Goal: Transaction & Acquisition: Purchase product/service

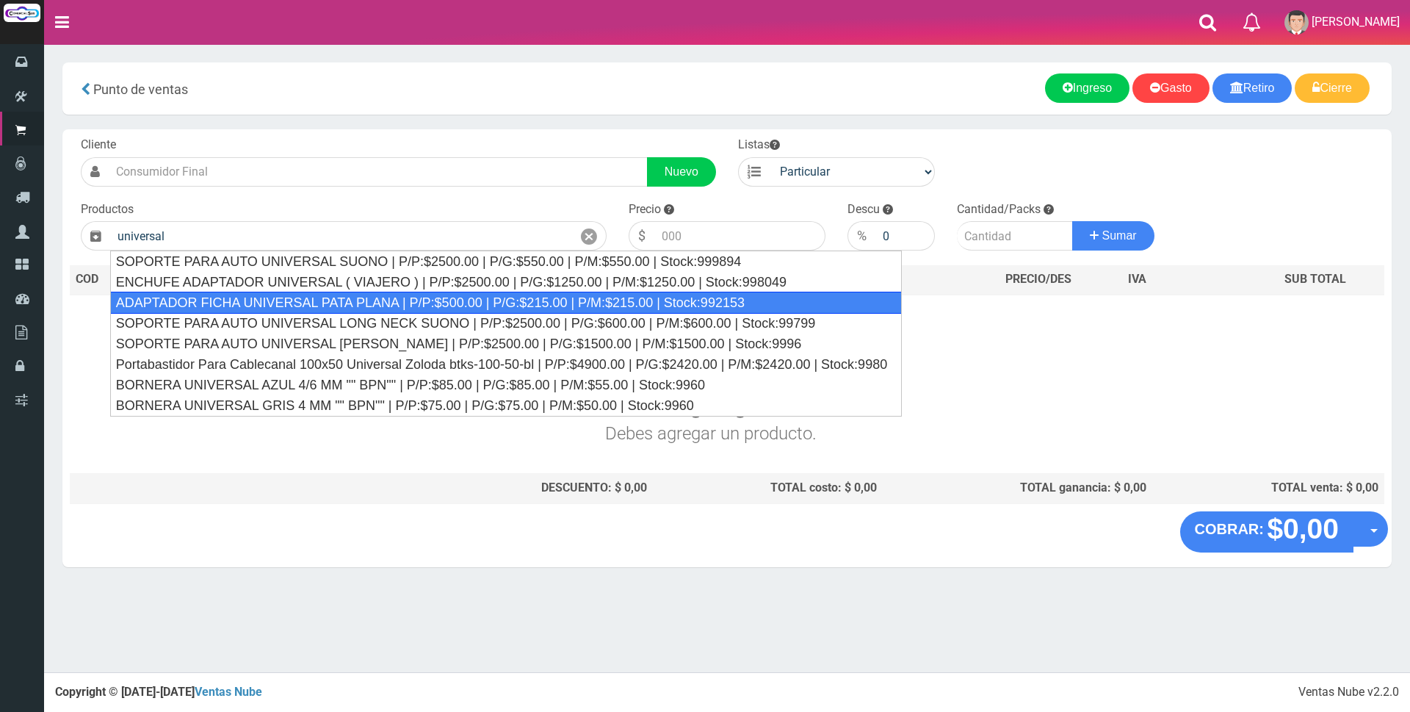
click at [429, 309] on div "ADAPTADOR FICHA UNIVERSAL PATA PLANA | P/P:$500.00 | P/G:$215.00 | P/M:$215.00 …" at bounding box center [506, 303] width 793 height 22
type input "ADAPTADOR FICHA UNIVERSAL PATA PLANA | P/P:$500.00 | P/G:$215.00 | P/M:$215.00 …"
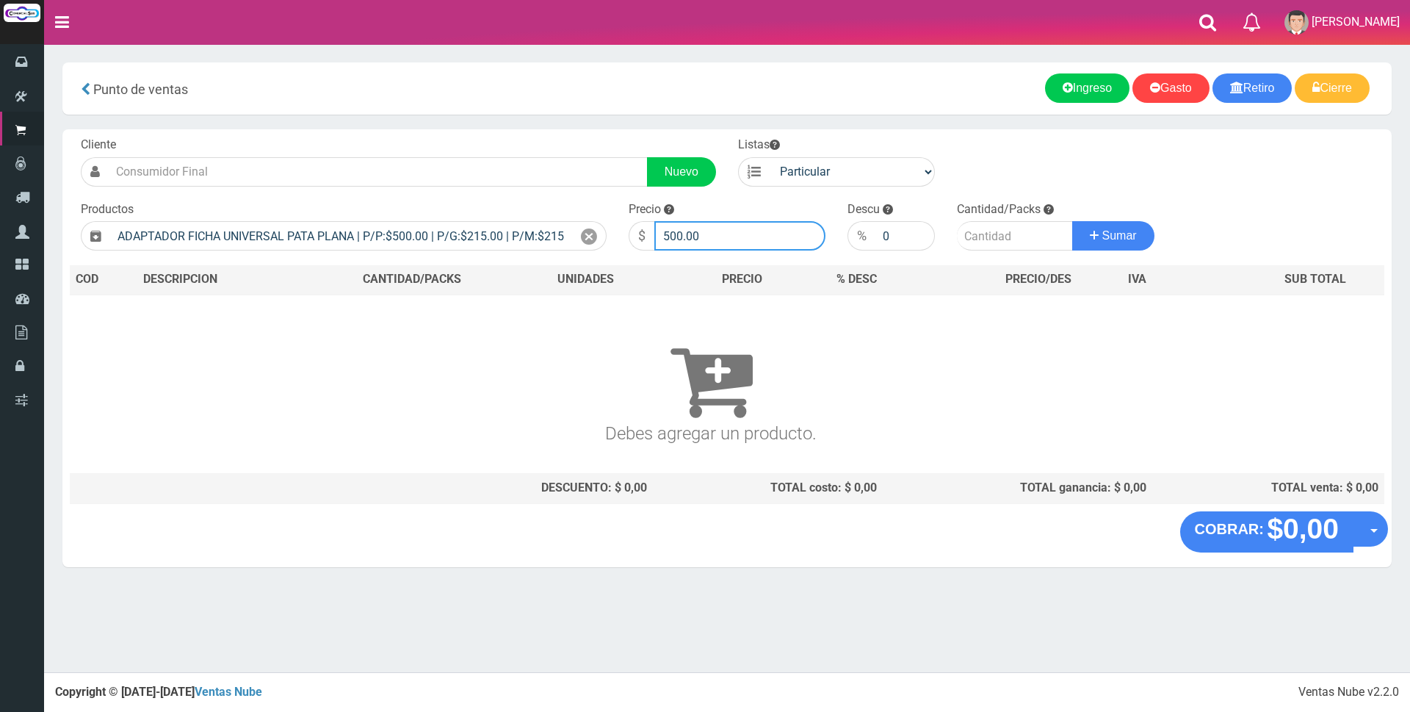
drag, startPoint x: 738, startPoint y: 234, endPoint x: 644, endPoint y: 190, distance: 104.5
click at [641, 205] on div "Precio $ 500.00" at bounding box center [727, 226] width 219 height 50
type input "2500"
type input "1"
click at [1073, 221] on button "Sumar" at bounding box center [1114, 235] width 82 height 29
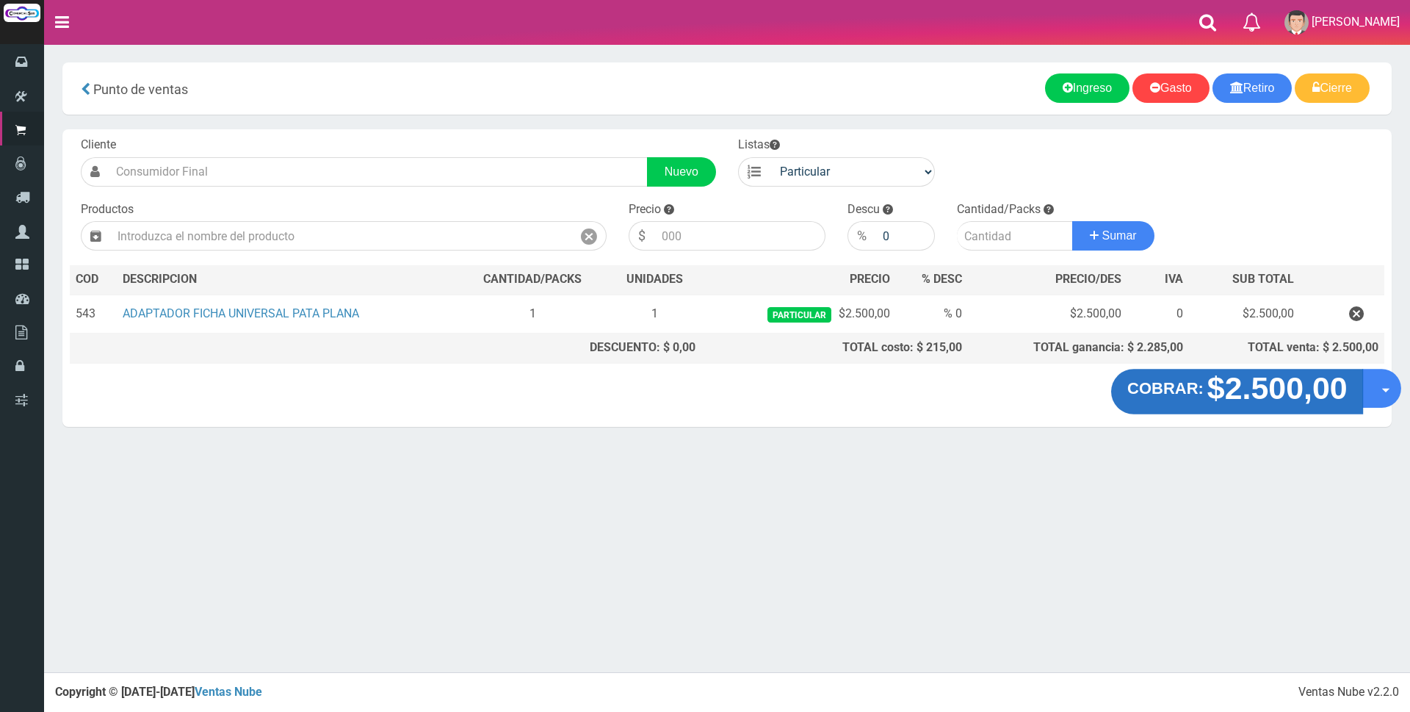
click at [1261, 395] on strong "$2.500,00" at bounding box center [1277, 388] width 140 height 35
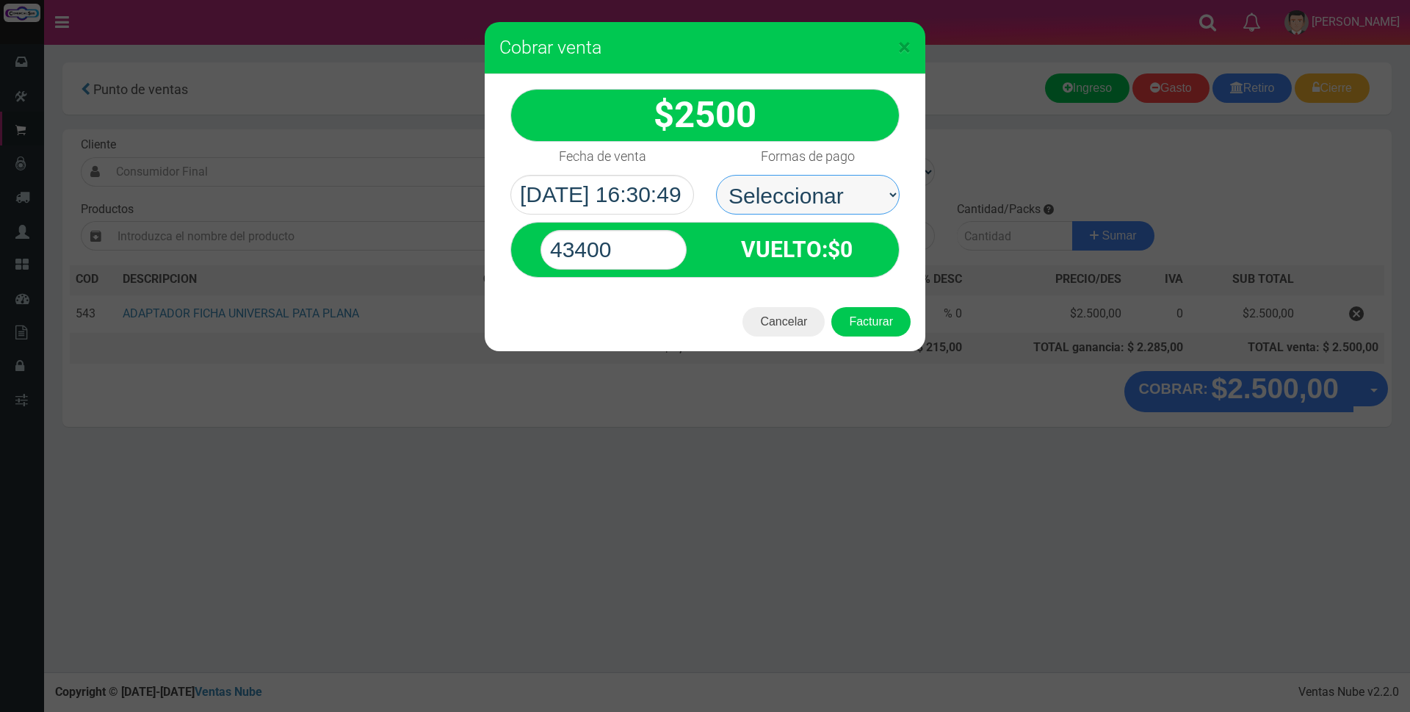
click at [776, 196] on select "Seleccionar Efectivo Tarjeta de Crédito Depósito Débito" at bounding box center [808, 195] width 184 height 40
select select "Efectivo"
click at [716, 175] on select "Seleccionar Efectivo Tarjeta de Crédito Depósito Débito" at bounding box center [808, 195] width 184 height 40
drag, startPoint x: 620, startPoint y: 248, endPoint x: 471, endPoint y: 246, distance: 149.1
click at [471, 246] on div "× Cobrar venta 2500" at bounding box center [705, 356] width 1410 height 712
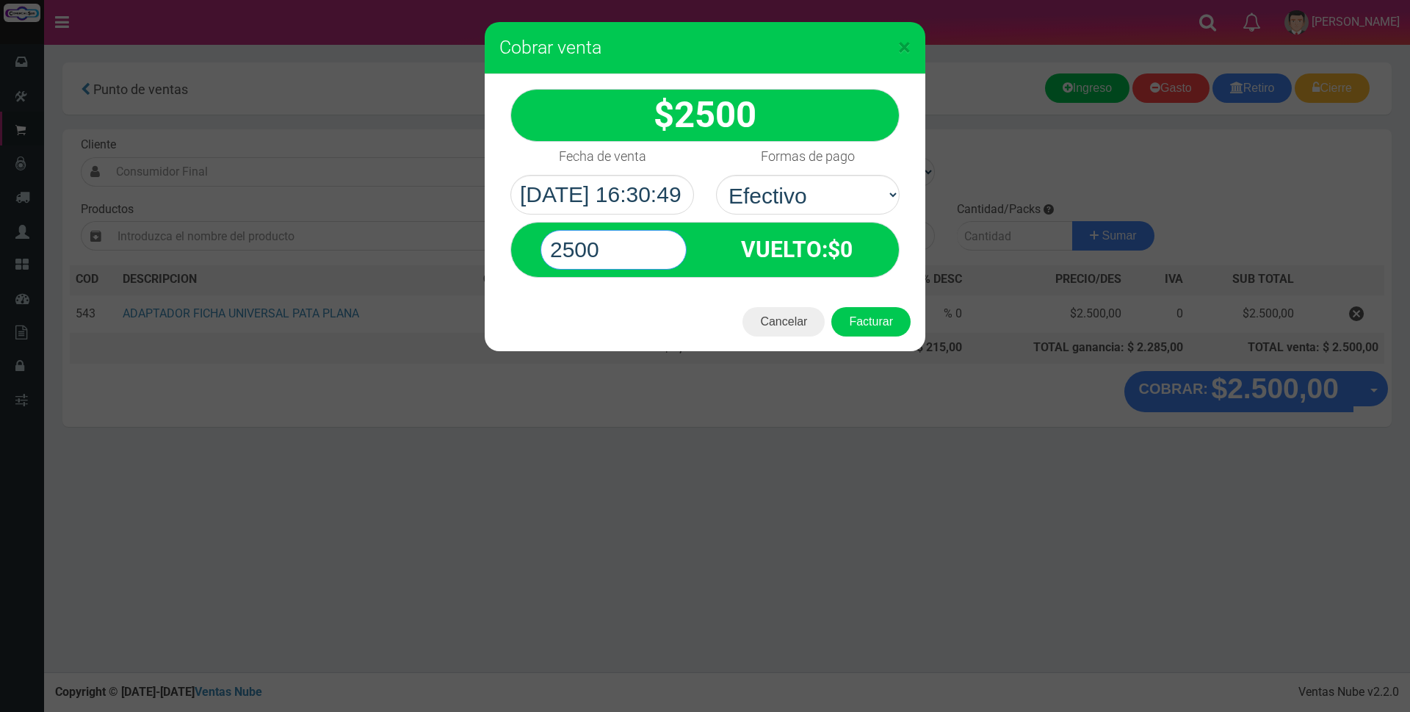
type input "2500"
click at [832, 307] on button "Facturar" at bounding box center [871, 321] width 79 height 29
